Goal: Check status: Check status

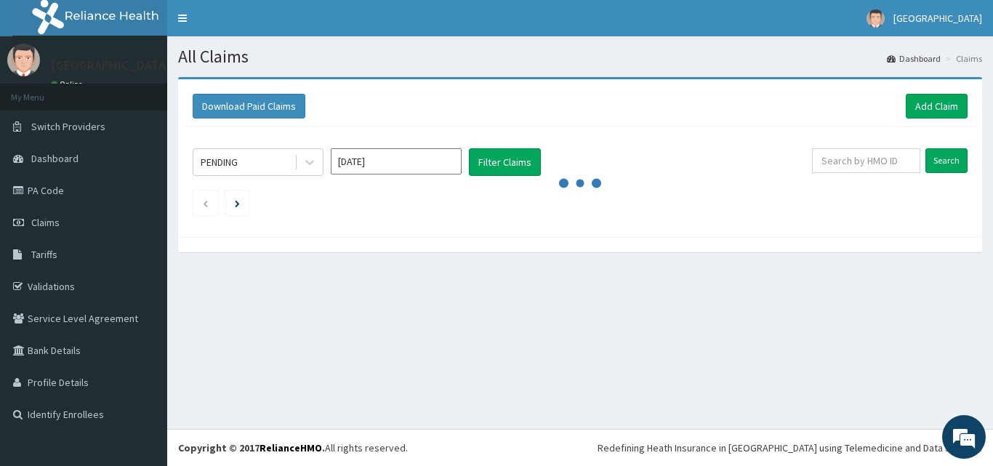
click at [391, 161] on input "Aug 2025" at bounding box center [396, 161] width 131 height 26
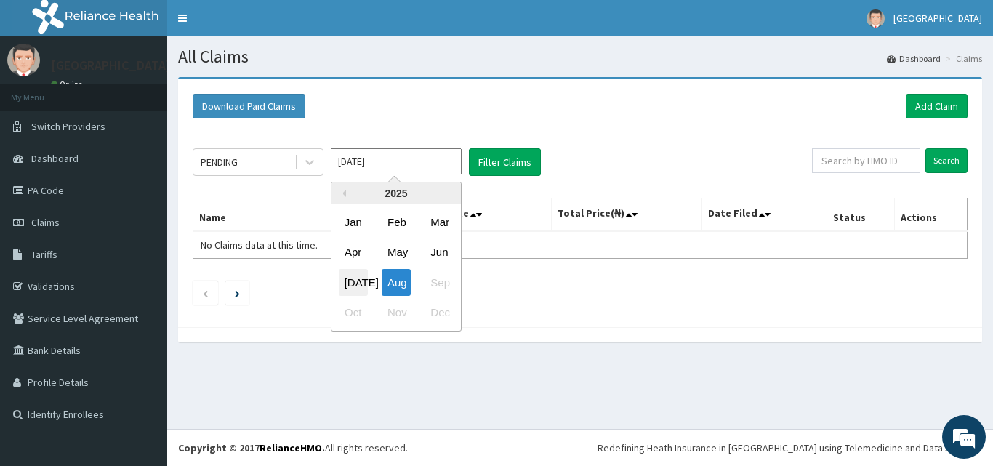
click at [349, 283] on div "Jul" at bounding box center [353, 282] width 29 height 27
type input "Jul 2025"
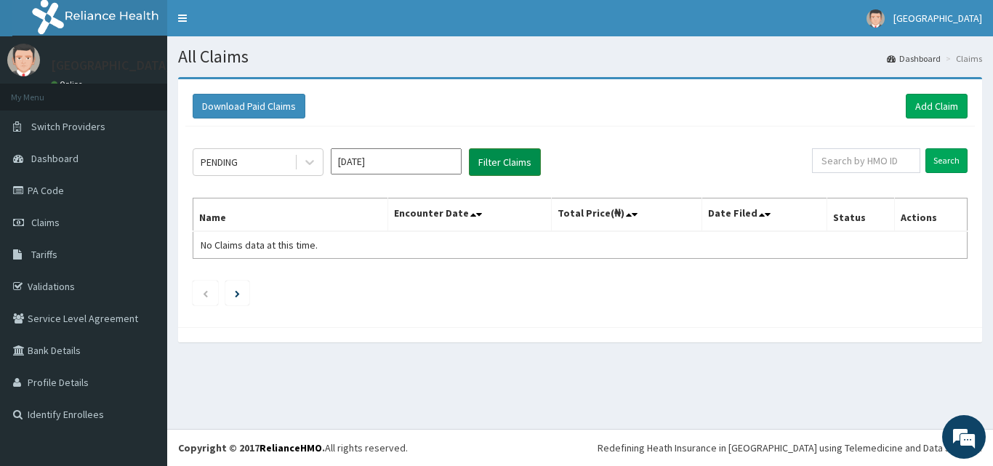
click at [501, 165] on button "Filter Claims" at bounding box center [505, 162] width 72 height 28
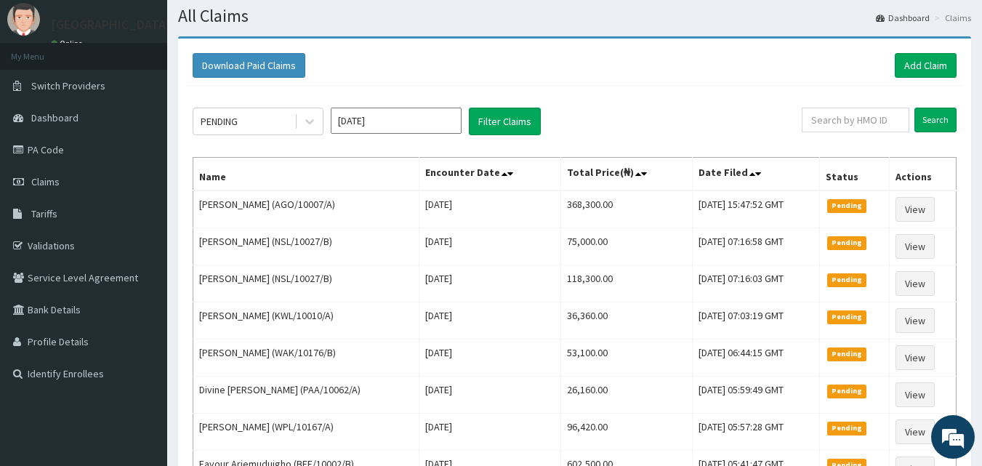
click at [400, 116] on input "Jul 2025" at bounding box center [396, 121] width 131 height 26
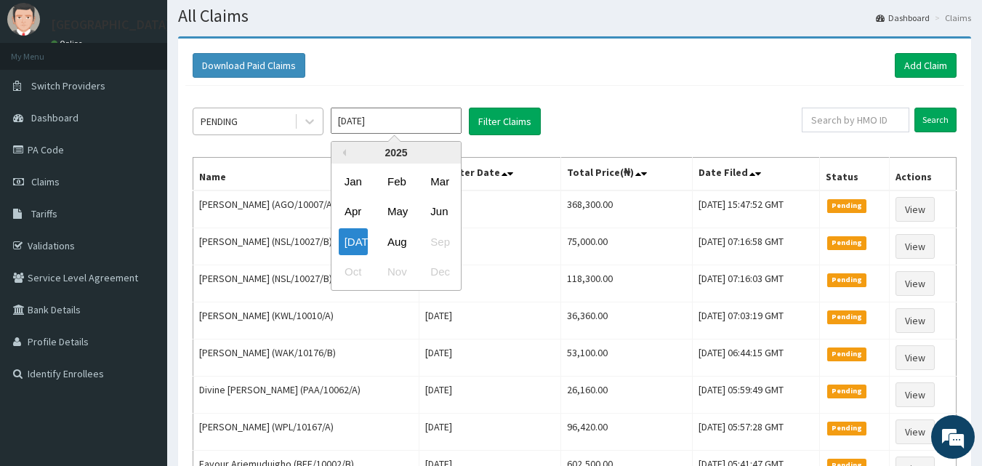
click at [267, 122] on div "PENDING" at bounding box center [243, 121] width 101 height 23
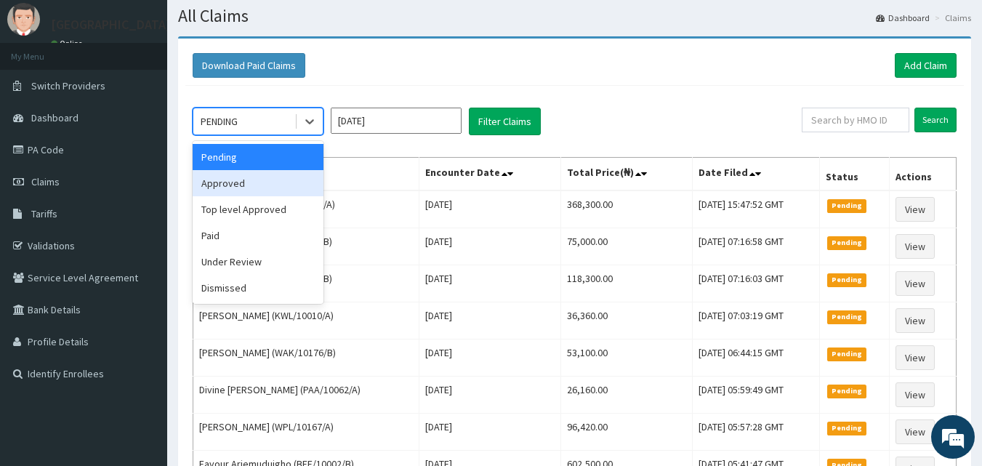
click at [239, 190] on div "Approved" at bounding box center [258, 183] width 131 height 26
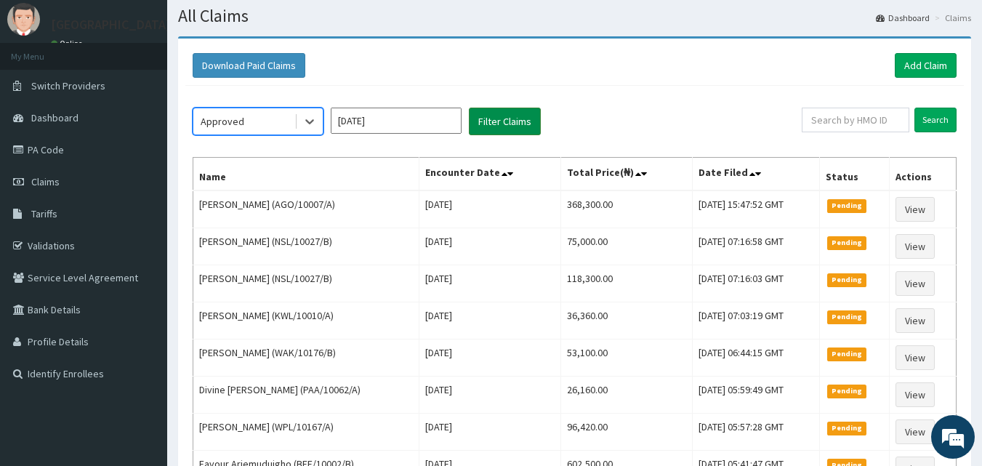
click at [503, 119] on button "Filter Claims" at bounding box center [505, 122] width 72 height 28
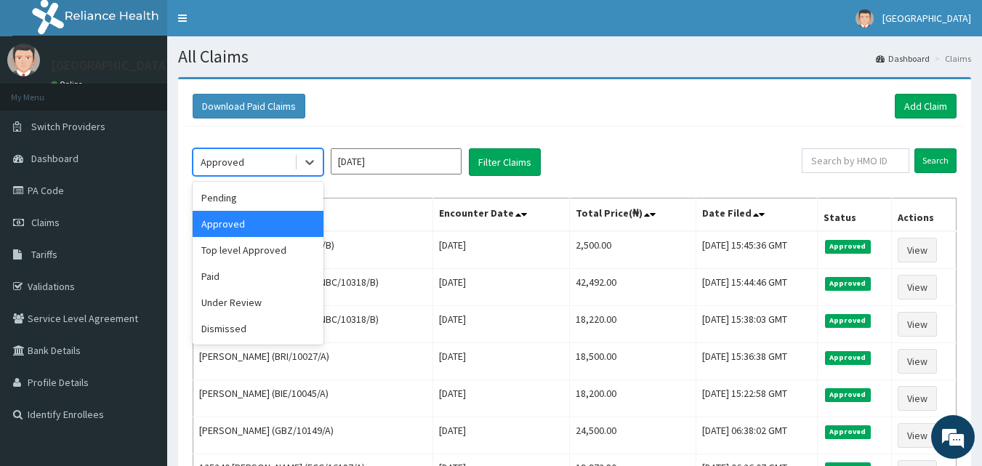
click at [259, 160] on div "Approved" at bounding box center [243, 161] width 101 height 23
click at [230, 246] on div "Top level Approved" at bounding box center [258, 250] width 131 height 26
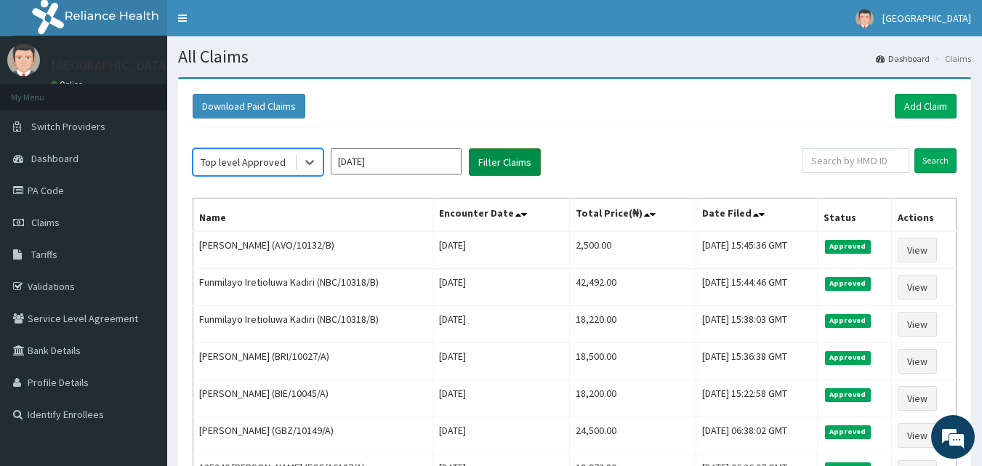
click at [488, 169] on button "Filter Claims" at bounding box center [505, 162] width 72 height 28
